Goal: Navigation & Orientation: Find specific page/section

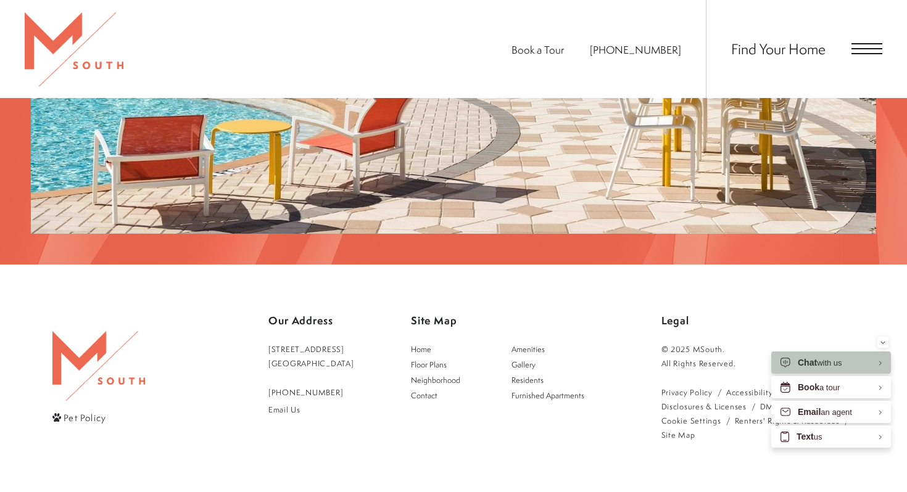
scroll to position [2281, 0]
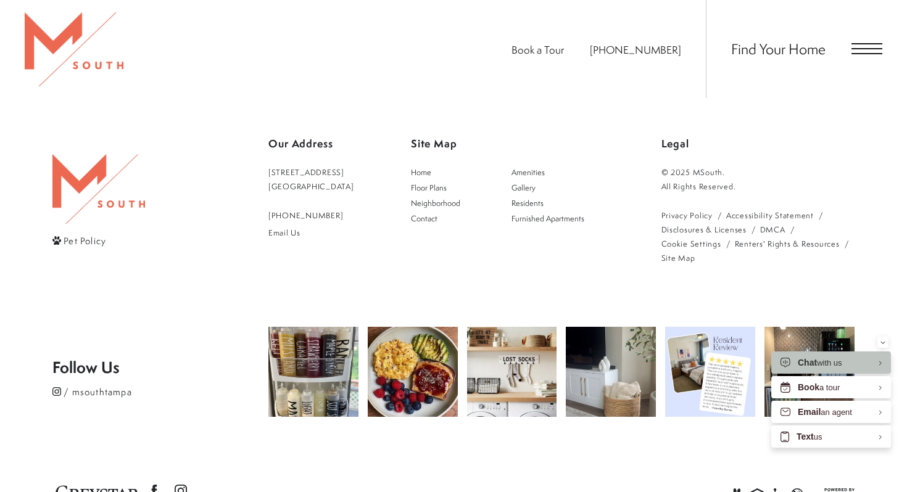
click at [75, 234] on span "Pet Policy" at bounding box center [85, 240] width 43 height 13
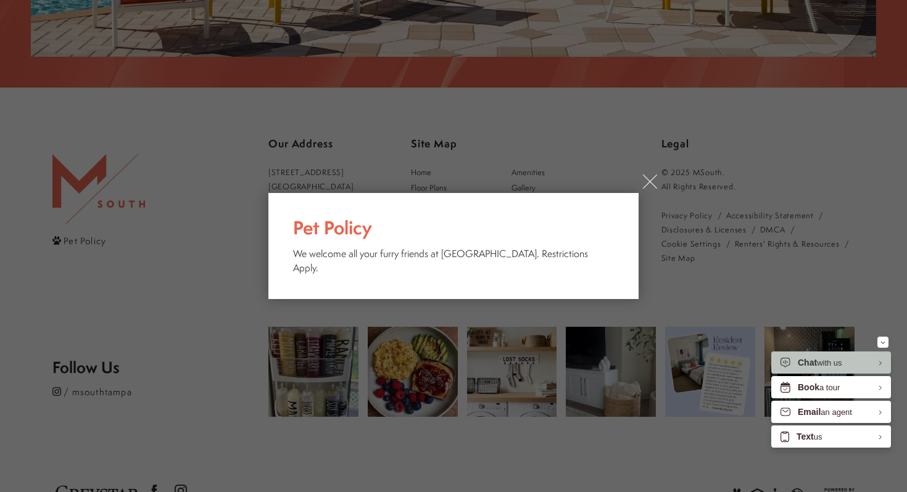
click at [437, 370] on div "× Pet Policy We welcome all your furry friends at [GEOGRAPHIC_DATA]. Restrictio…" at bounding box center [453, 246] width 907 height 492
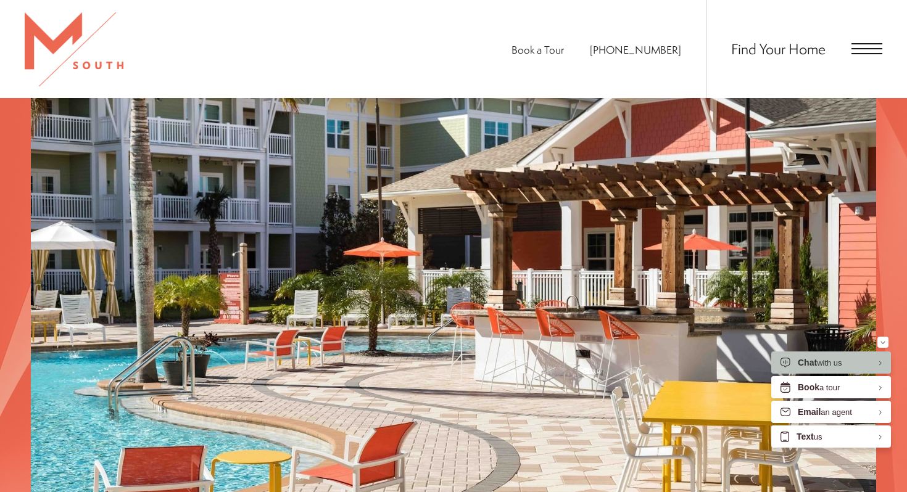
scroll to position [1741, 0]
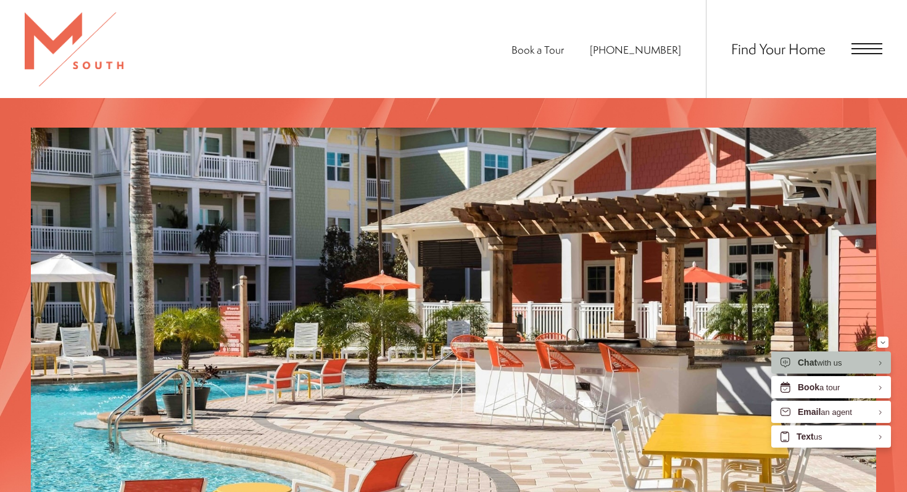
click at [845, 51] on div "Find Your Home" at bounding box center [794, 49] width 176 height 98
click at [46, 46] on img at bounding box center [74, 49] width 99 height 74
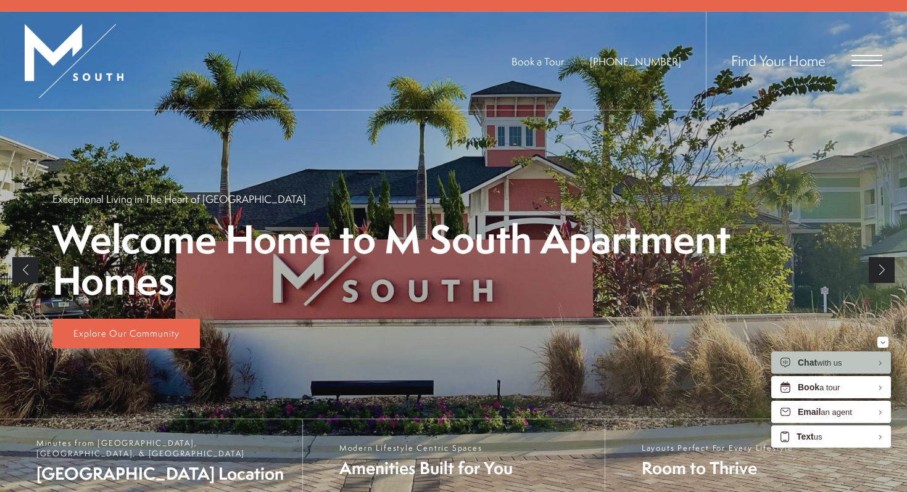
scroll to position [160, 0]
click at [866, 62] on span "Open Menu" at bounding box center [866, 59] width 31 height 11
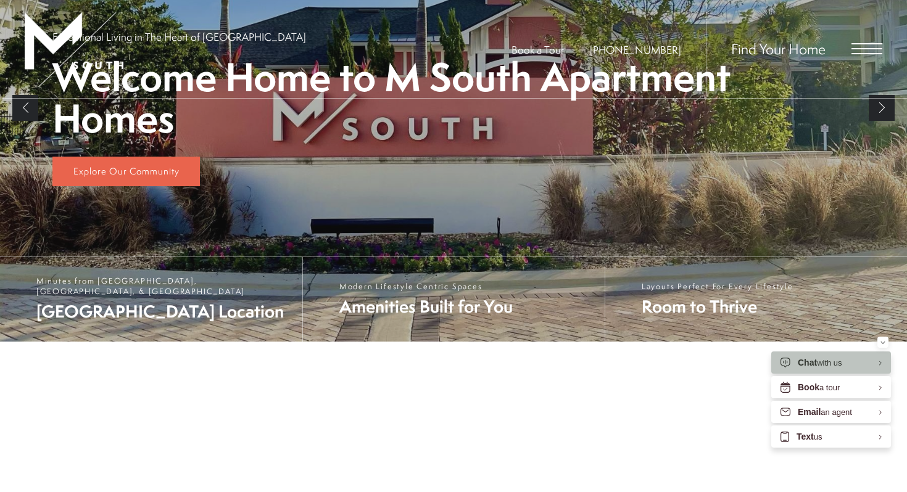
scroll to position [0, 0]
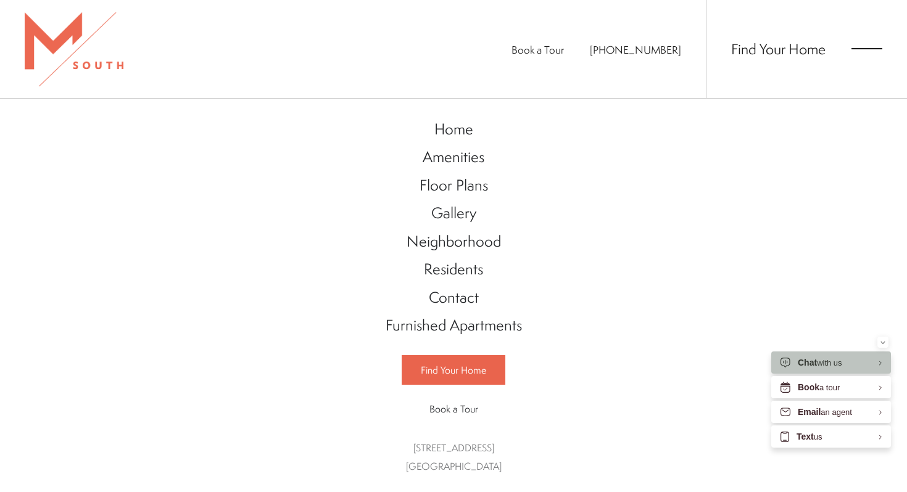
click at [55, 23] on div at bounding box center [74, 49] width 99 height 98
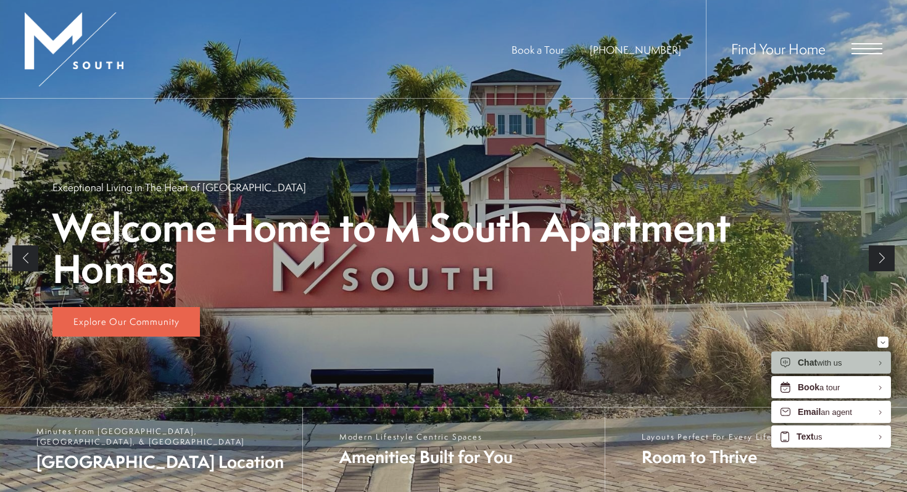
click at [882, 260] on link "Next" at bounding box center [881, 258] width 26 height 26
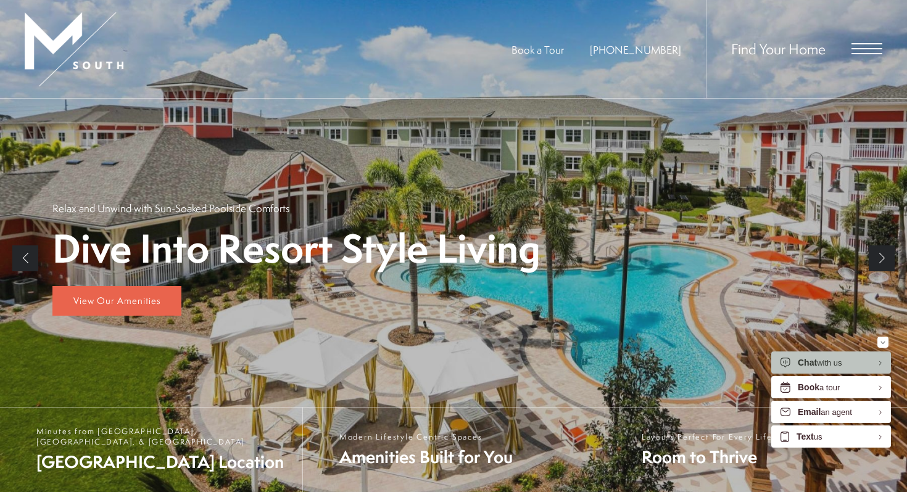
click at [882, 260] on link "Next" at bounding box center [881, 258] width 26 height 26
